Goal: Task Accomplishment & Management: Manage account settings

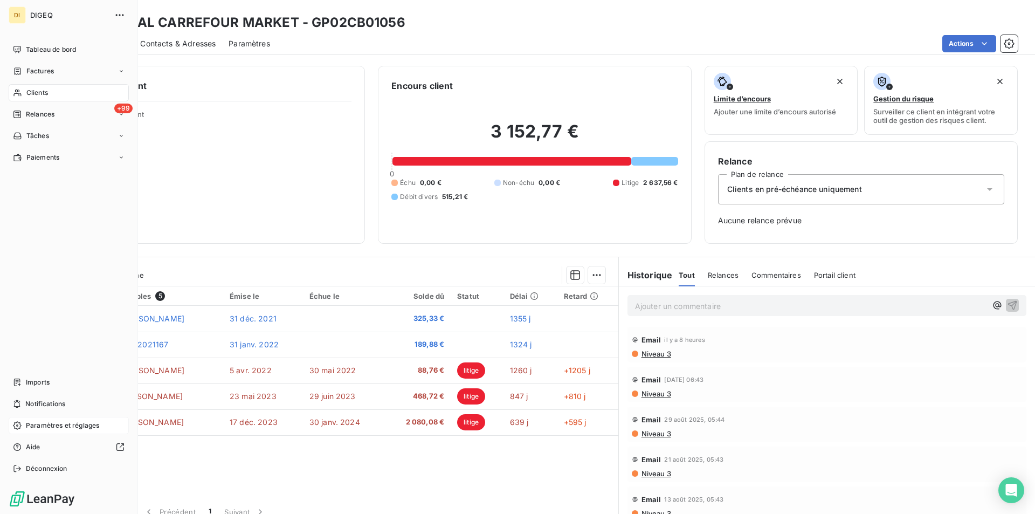
click at [47, 427] on span "Paramètres et réglages" at bounding box center [62, 425] width 73 height 10
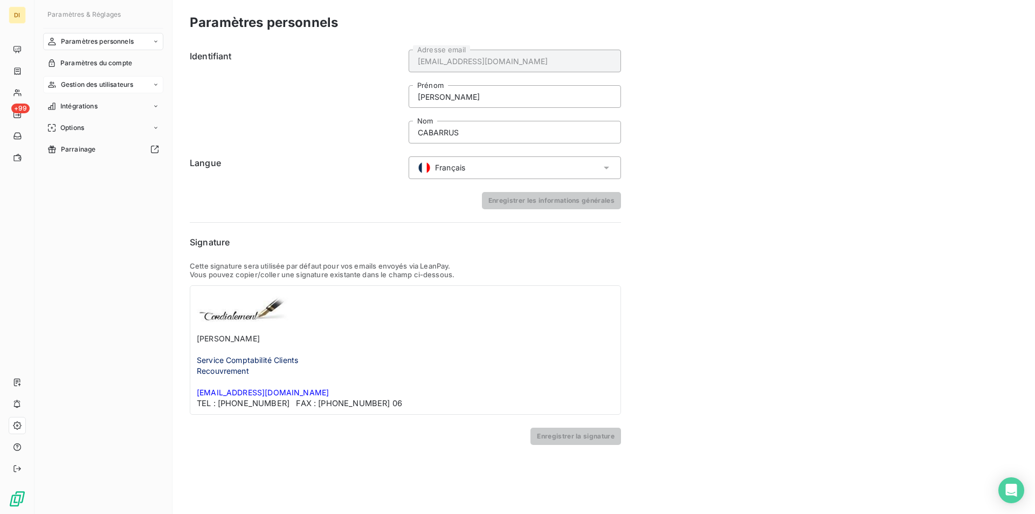
click at [80, 84] on span "Gestion des utilisateurs" at bounding box center [97, 85] width 73 height 10
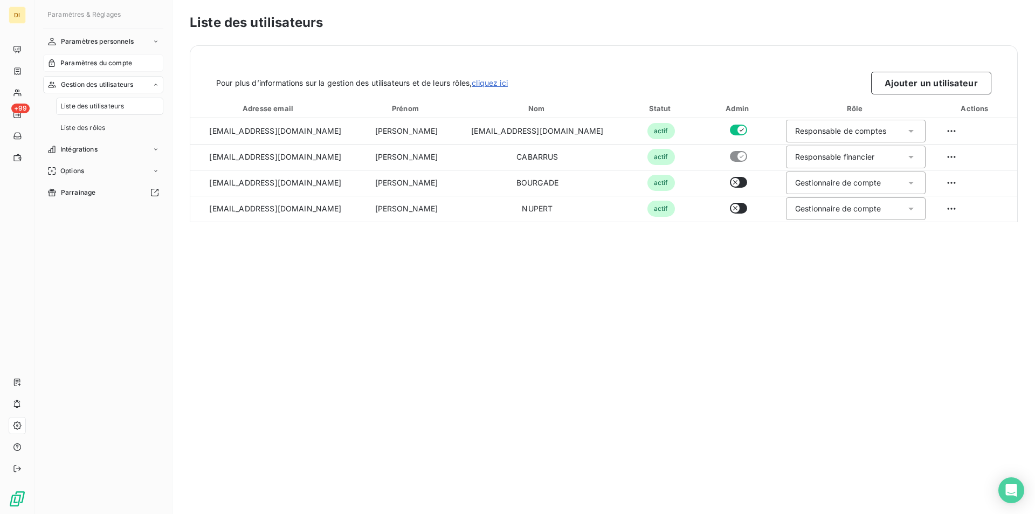
click at [99, 60] on span "Paramètres du compte" at bounding box center [96, 63] width 72 height 10
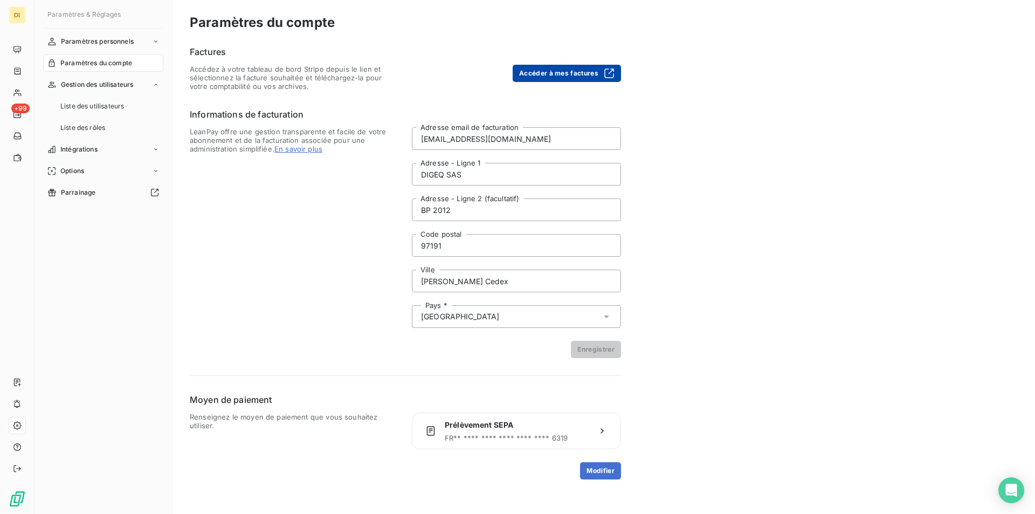
click at [574, 73] on button "Accéder à mes factures" at bounding box center [567, 73] width 108 height 17
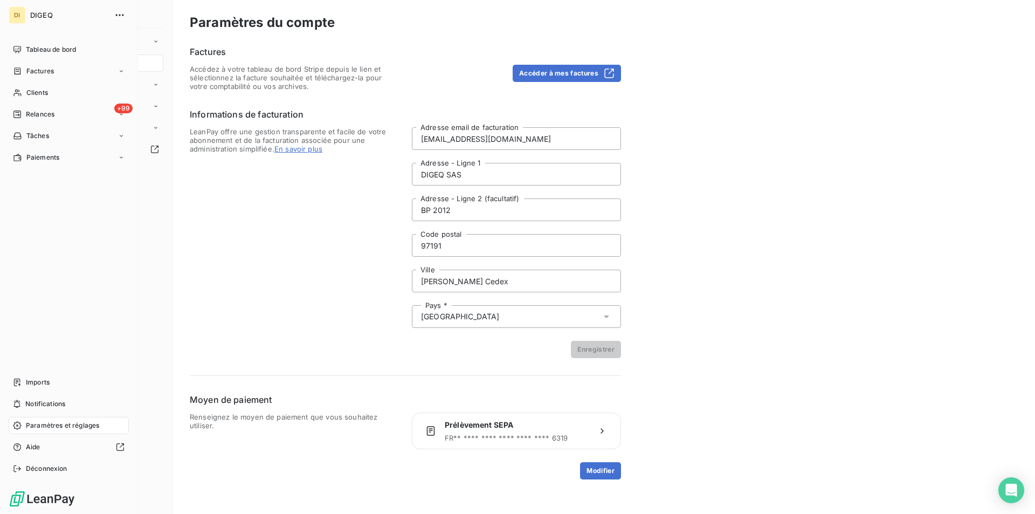
click at [40, 18] on span "DIGEQ" at bounding box center [69, 15] width 78 height 9
click at [46, 423] on span "Paramètres et réglages" at bounding box center [62, 425] width 73 height 10
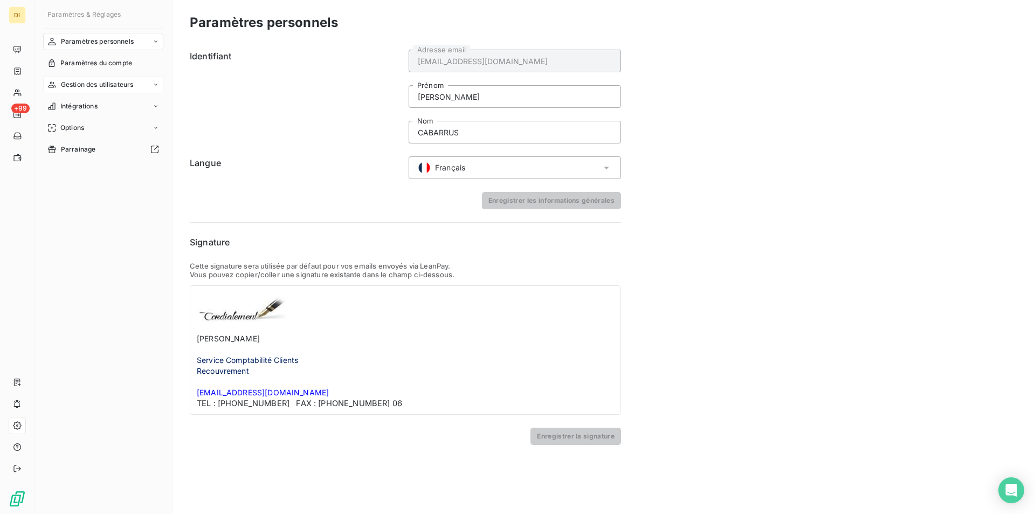
click at [84, 85] on span "Gestion des utilisateurs" at bounding box center [97, 85] width 73 height 10
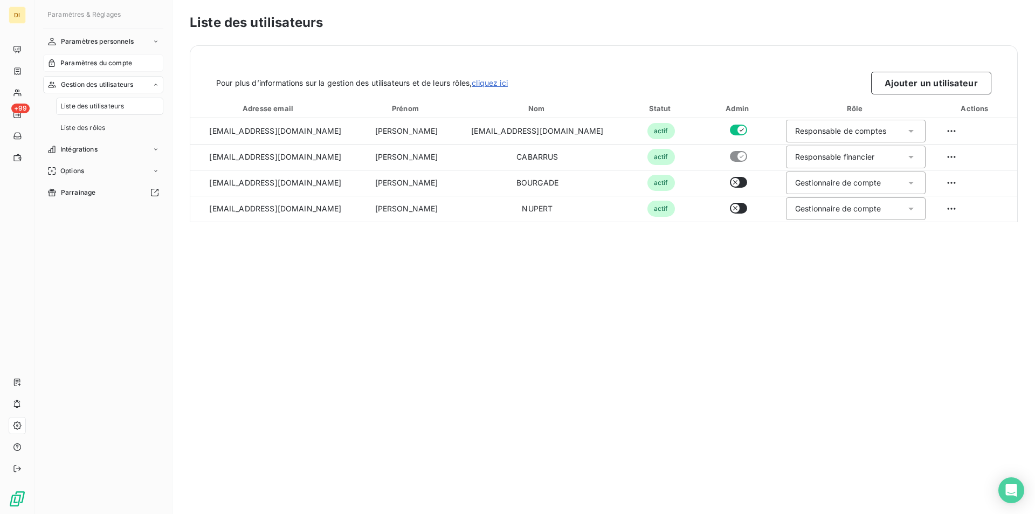
click at [85, 65] on span "Paramètres du compte" at bounding box center [96, 63] width 72 height 10
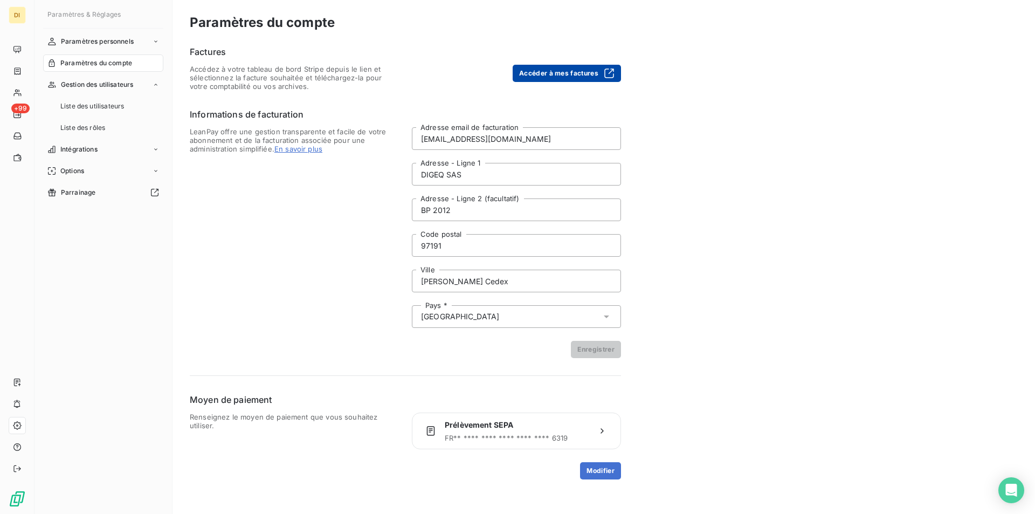
click at [570, 70] on button "Accéder à mes factures" at bounding box center [567, 73] width 108 height 17
